Goal: Information Seeking & Learning: Find specific fact

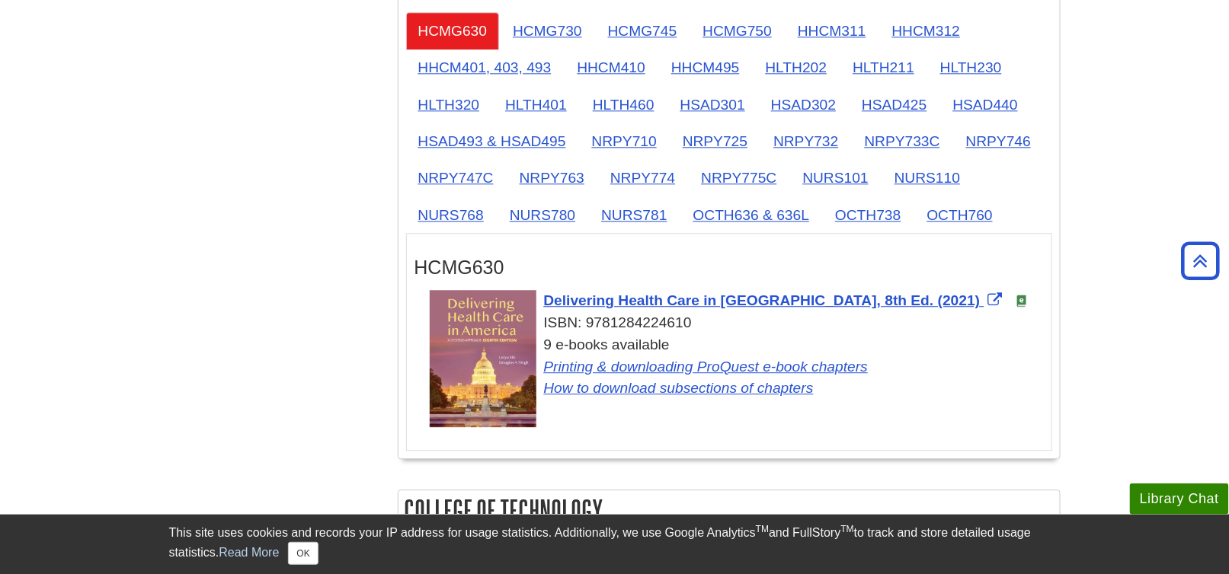
scroll to position [1371, 0]
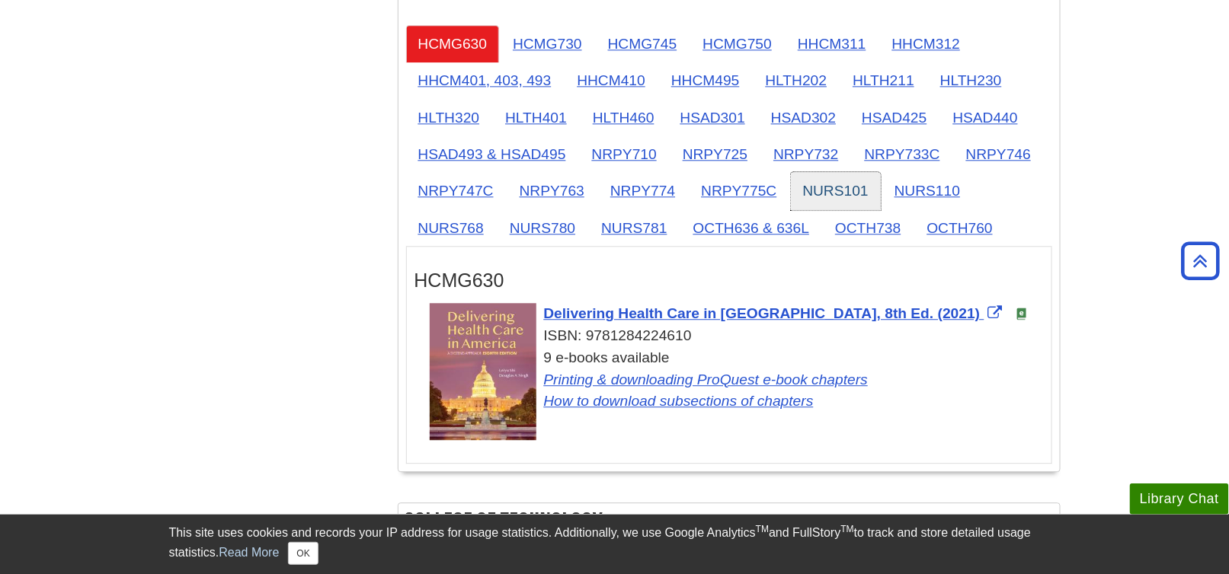
click at [827, 182] on link "NURS101" at bounding box center [836, 190] width 90 height 37
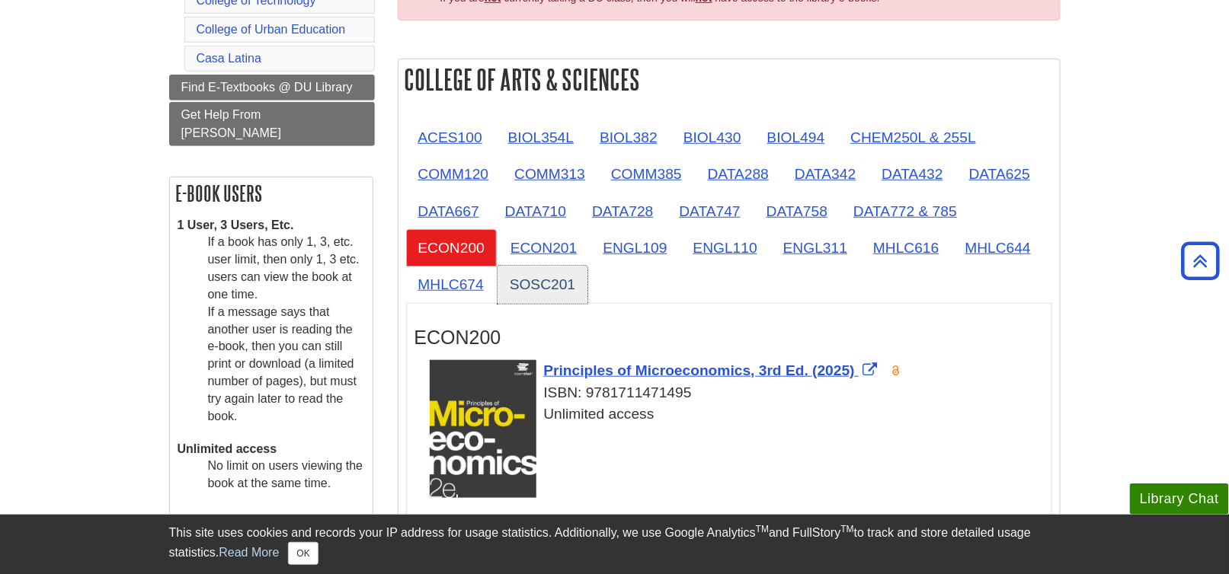
scroll to position [152, 0]
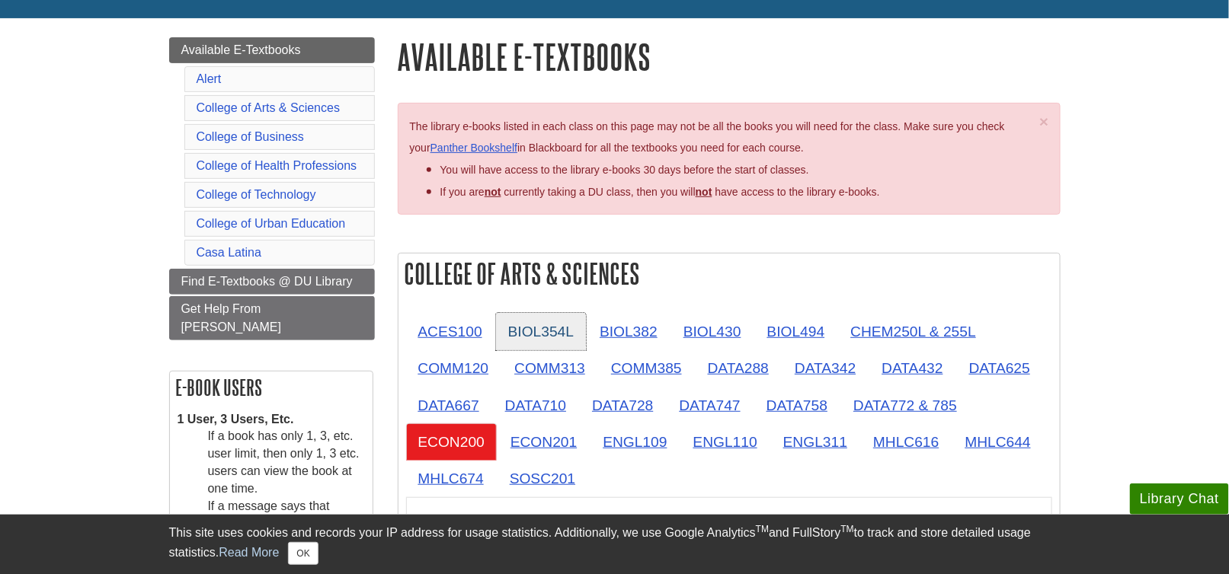
click at [536, 331] on link "BIOL354L" at bounding box center [541, 331] width 90 height 37
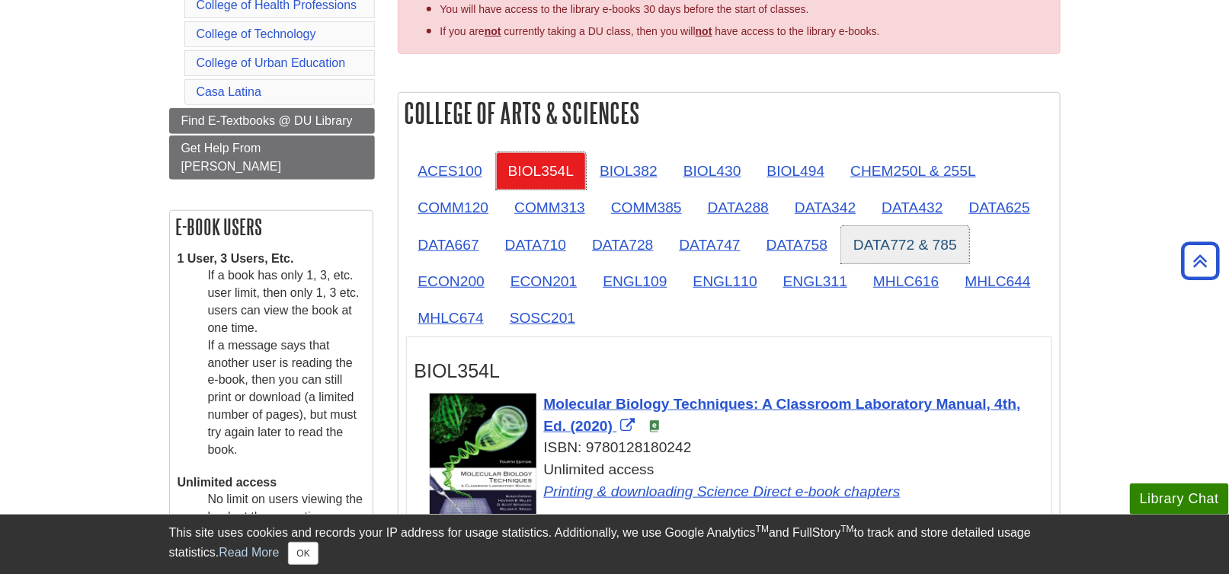
scroll to position [305, 0]
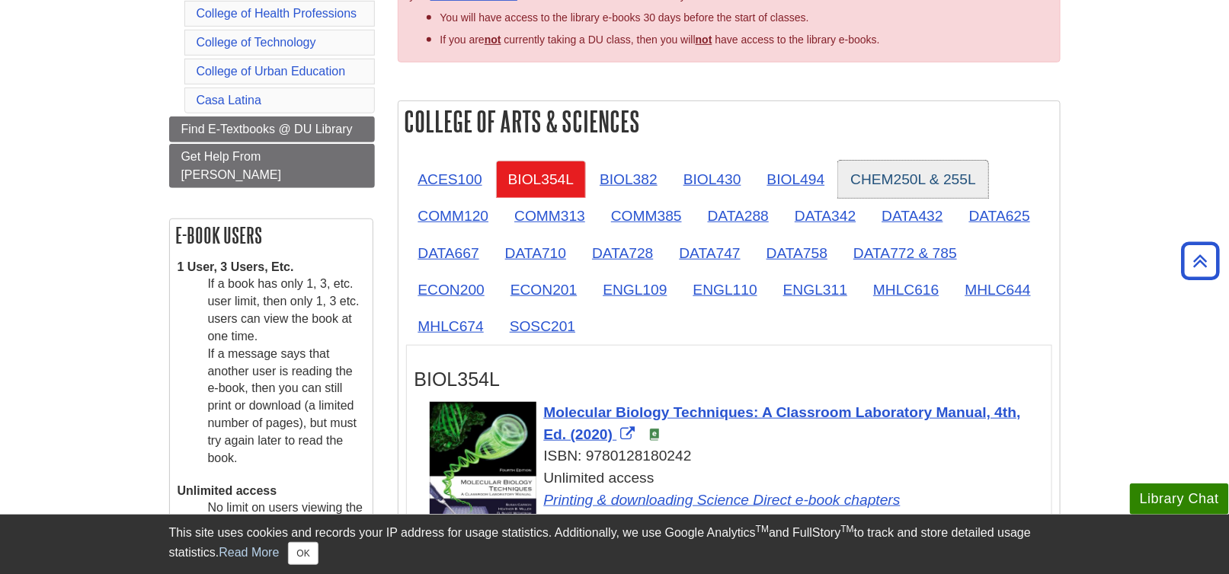
click at [910, 172] on link "CHEM250L & 255L" at bounding box center [913, 179] width 150 height 37
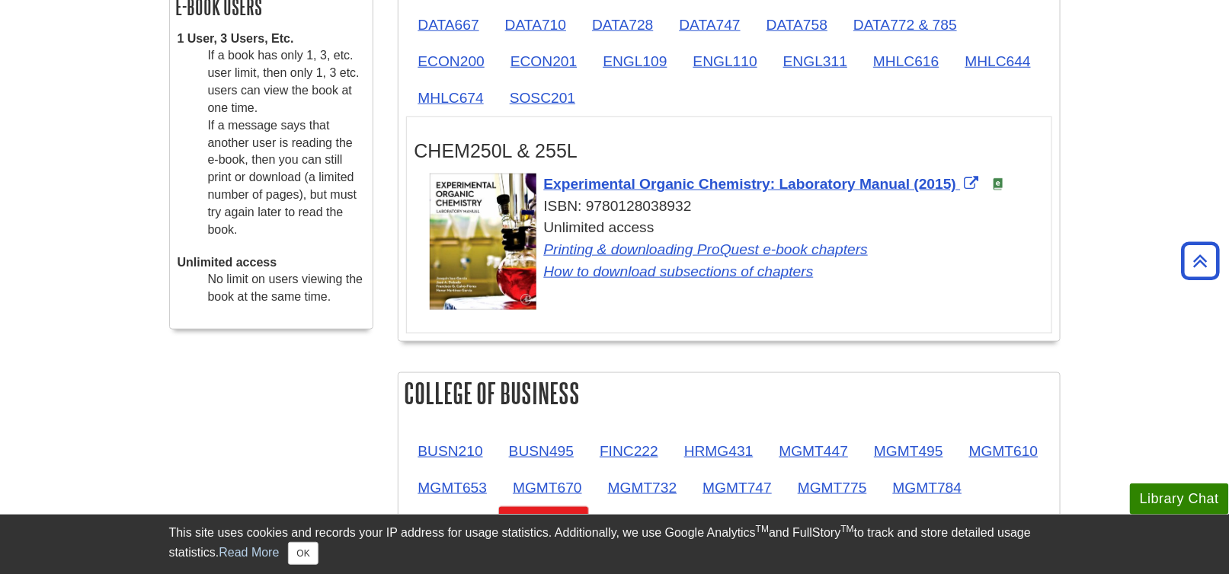
scroll to position [381, 0]
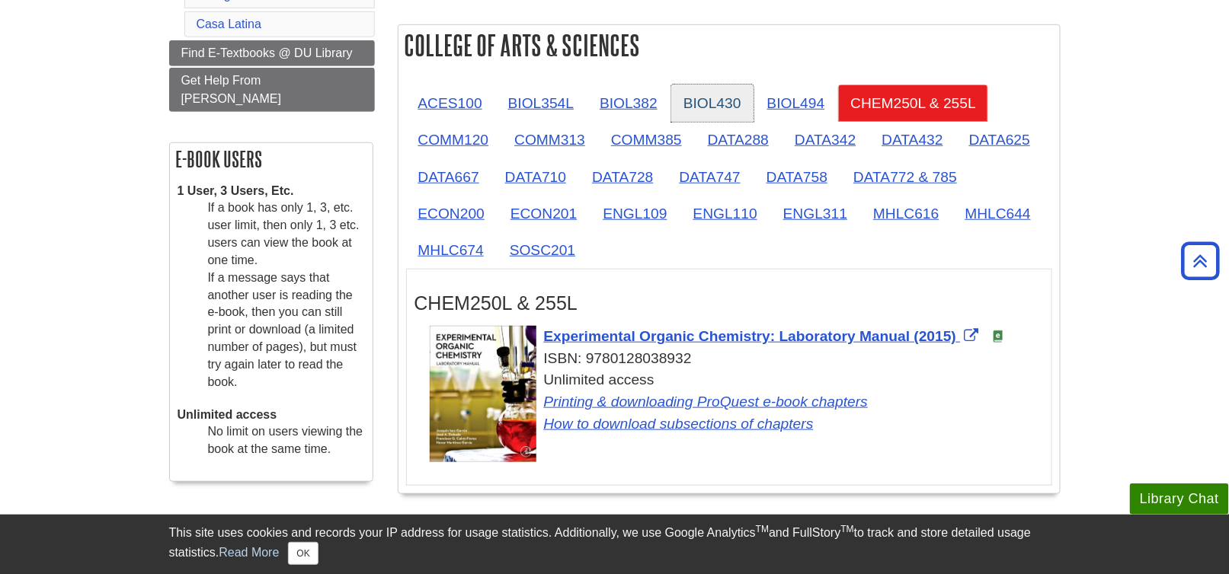
click at [719, 100] on link "BIOL430" at bounding box center [712, 103] width 82 height 37
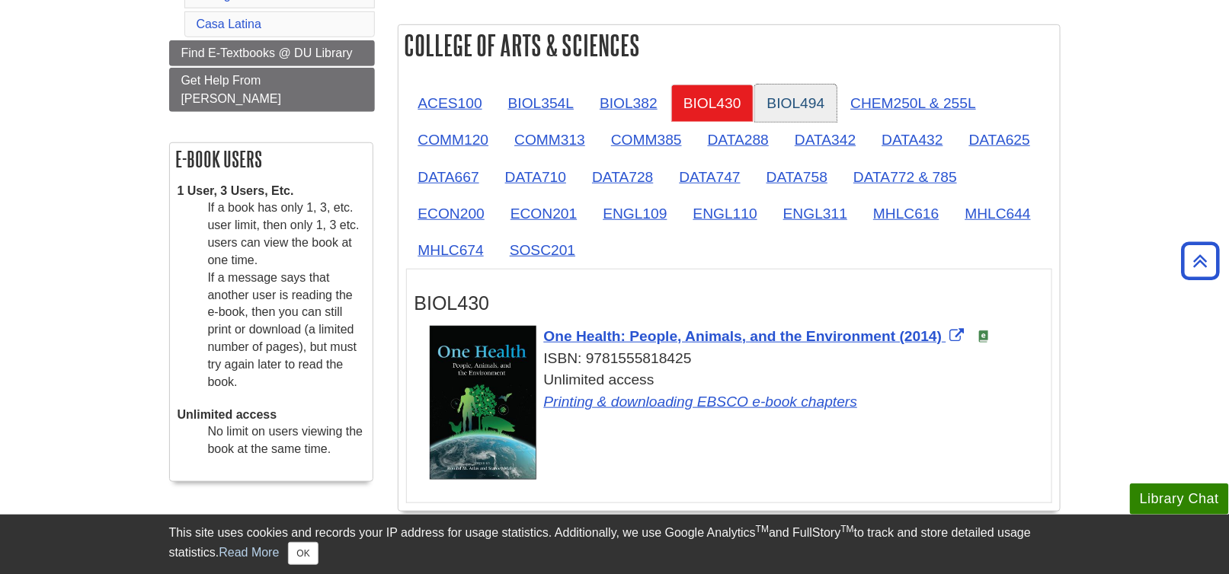
click at [779, 98] on link "BIOL494" at bounding box center [796, 103] width 82 height 37
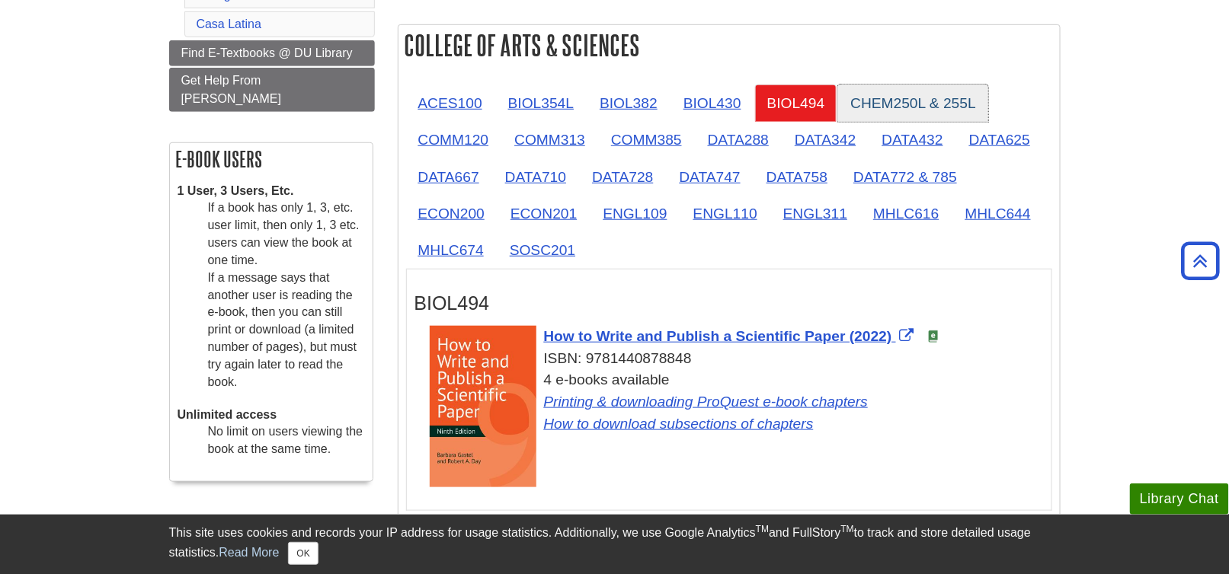
click at [929, 107] on link "CHEM250L & 255L" at bounding box center [913, 103] width 150 height 37
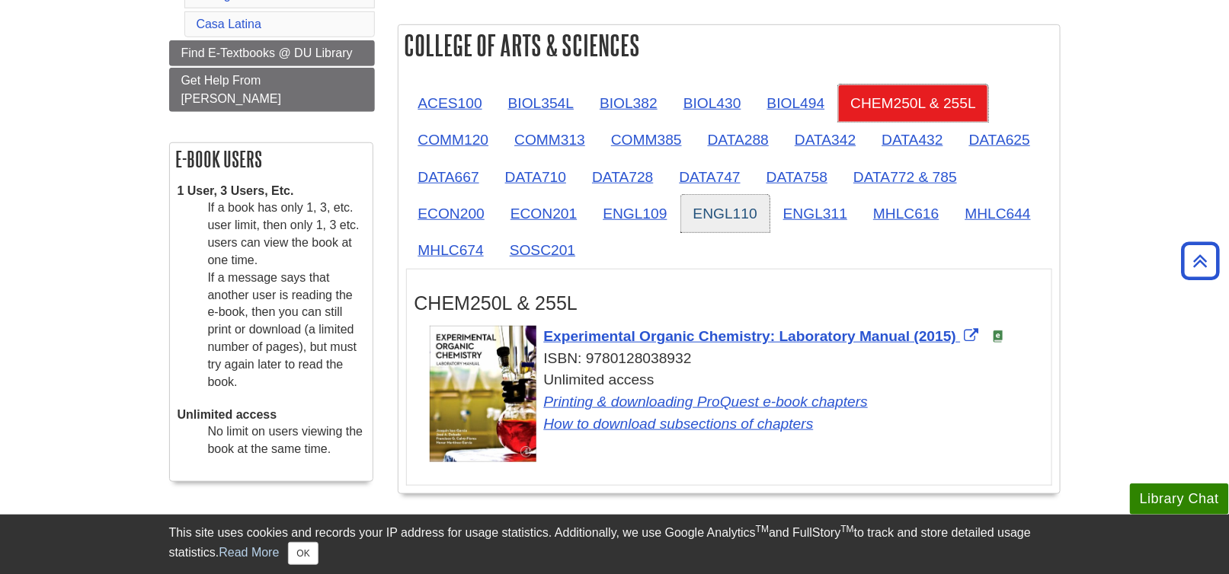
scroll to position [457, 0]
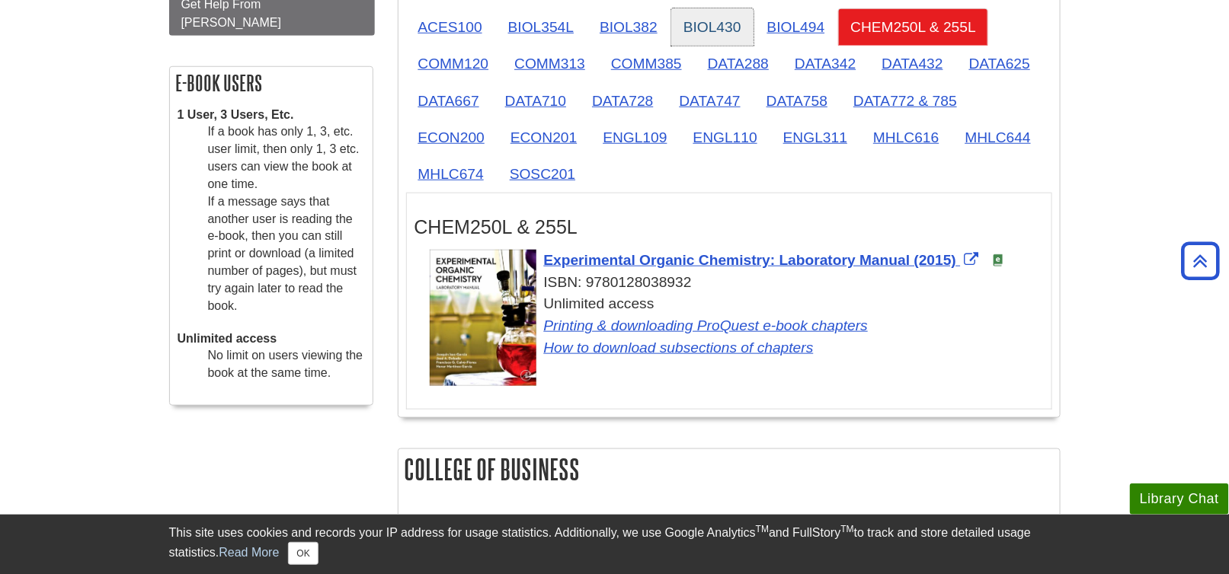
click at [721, 22] on link "BIOL430" at bounding box center [712, 26] width 82 height 37
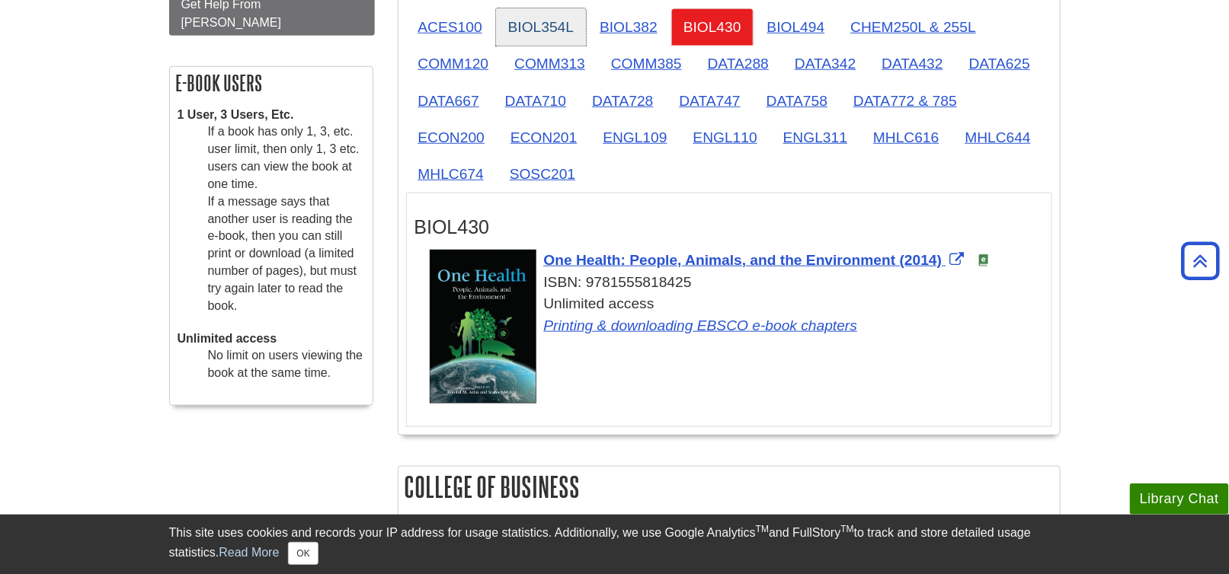
click at [558, 28] on link "BIOL354L" at bounding box center [541, 26] width 90 height 37
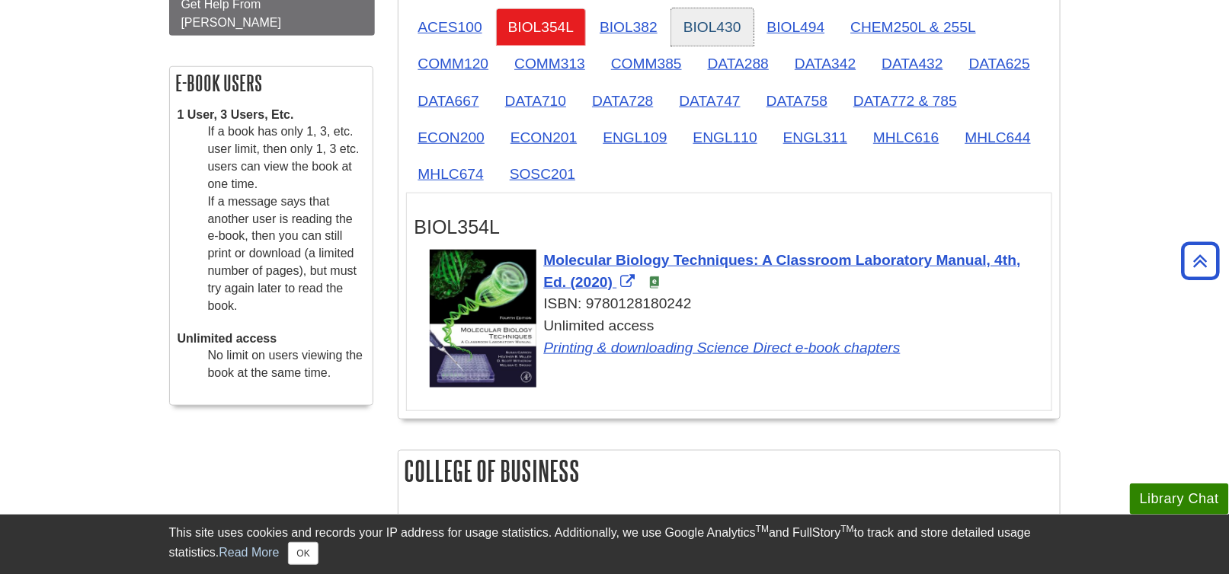
click at [704, 24] on link "BIOL430" at bounding box center [712, 26] width 82 height 37
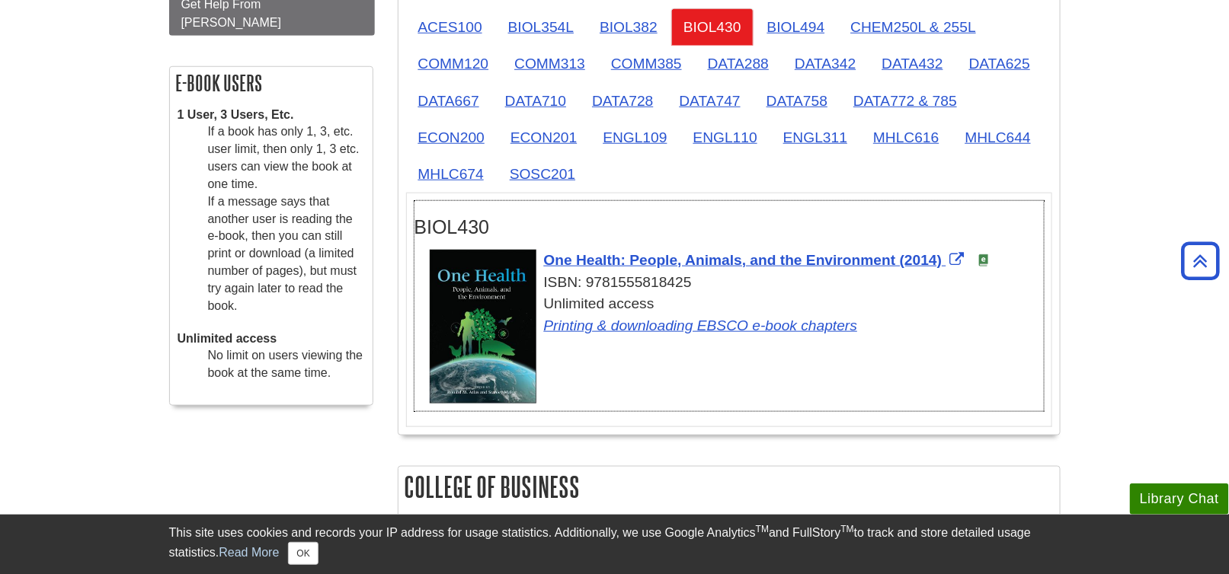
drag, startPoint x: 701, startPoint y: 281, endPoint x: 589, endPoint y: 286, distance: 112.1
click at [589, 286] on div "ISBN: 9781555818425" at bounding box center [737, 283] width 614 height 22
copy div "9781555818425"
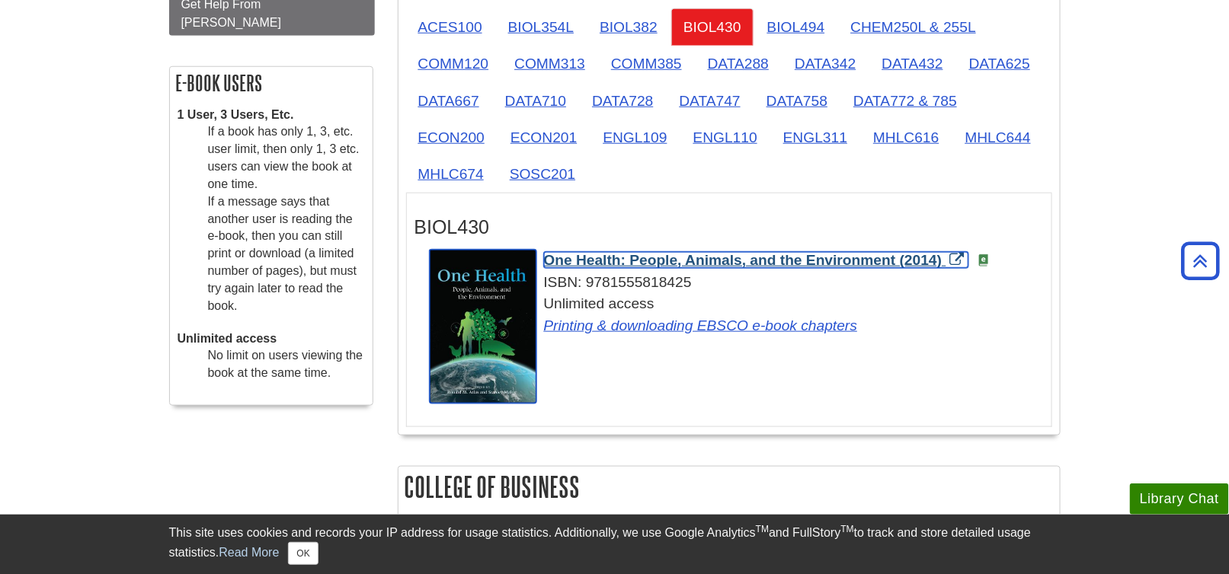
click at [641, 259] on span "One Health: People, Animals, and the Environment (2014)" at bounding box center [743, 260] width 398 height 16
